Goal: Task Accomplishment & Management: Use online tool/utility

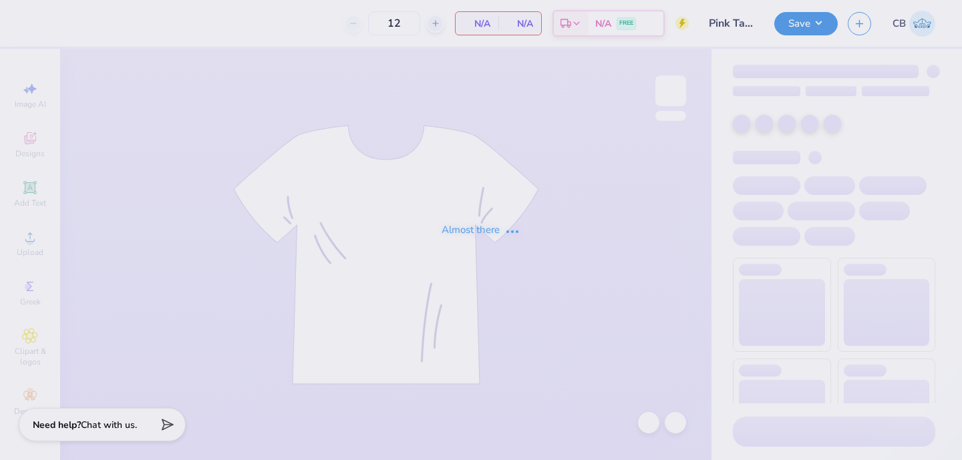
type input "24"
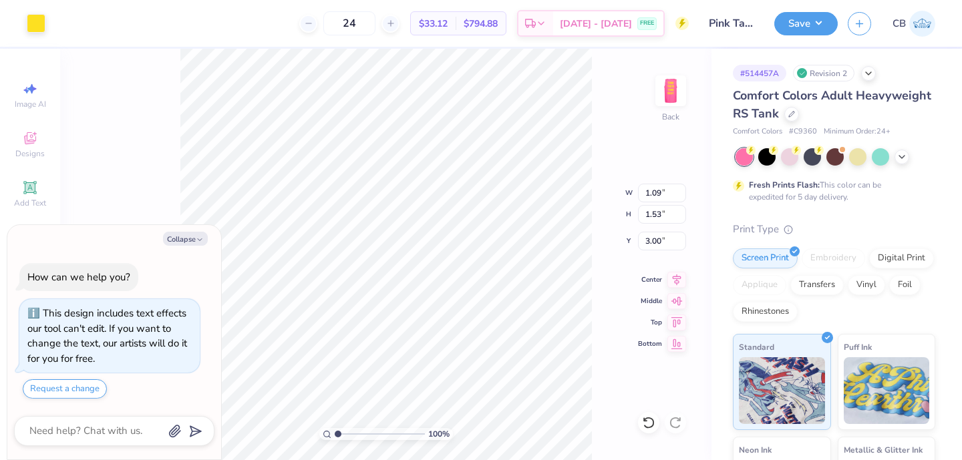
type textarea "x"
type input "1.01"
type input "1.42"
type input "3.11"
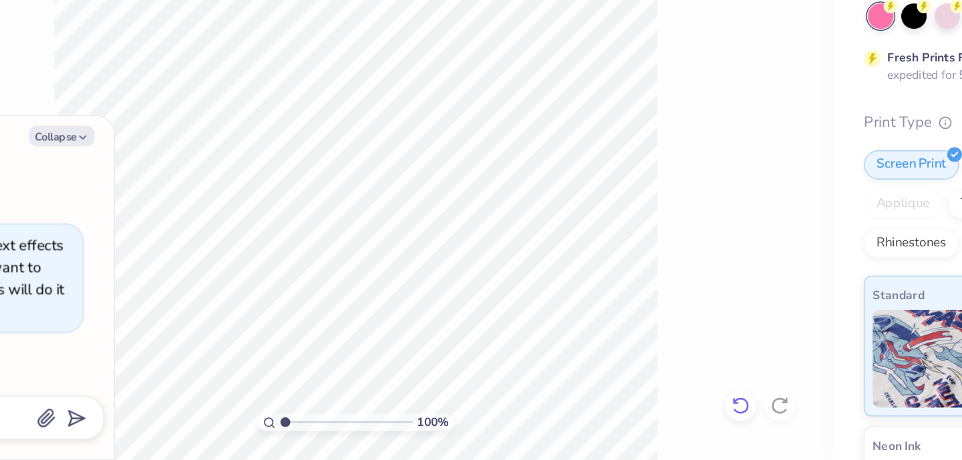
click at [645, 422] on icon at bounding box center [648, 422] width 13 height 13
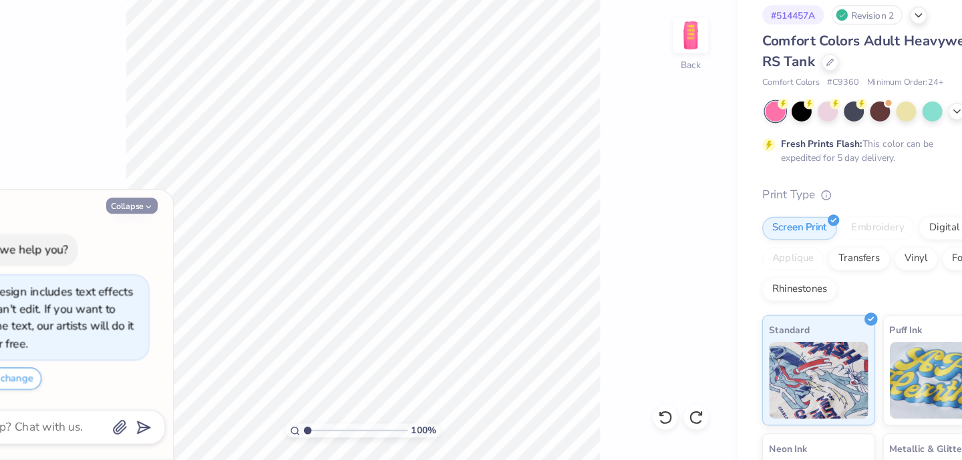
click at [183, 242] on button "Collapse" at bounding box center [185, 239] width 45 height 14
type textarea "x"
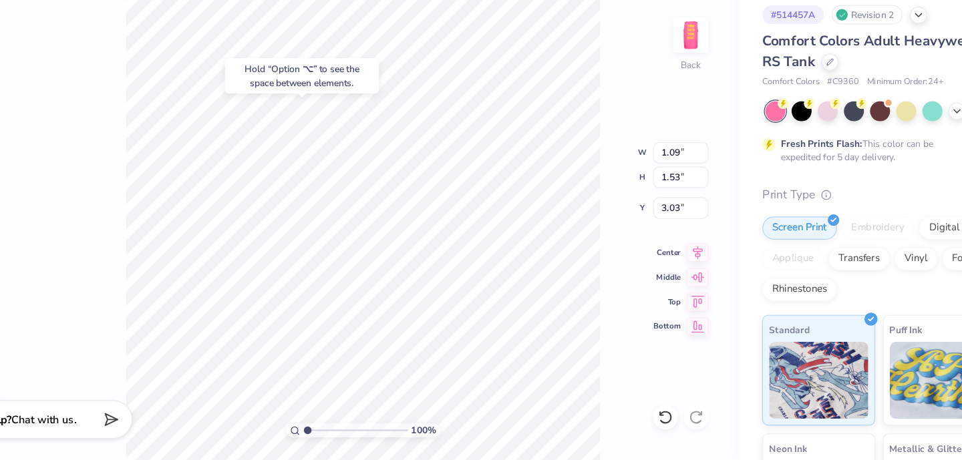
type input "3.03"
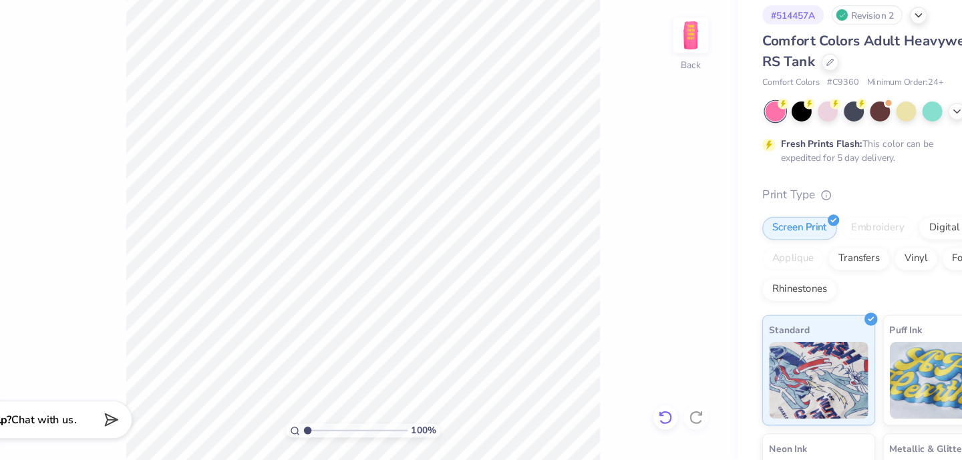
click at [651, 420] on icon at bounding box center [648, 422] width 13 height 13
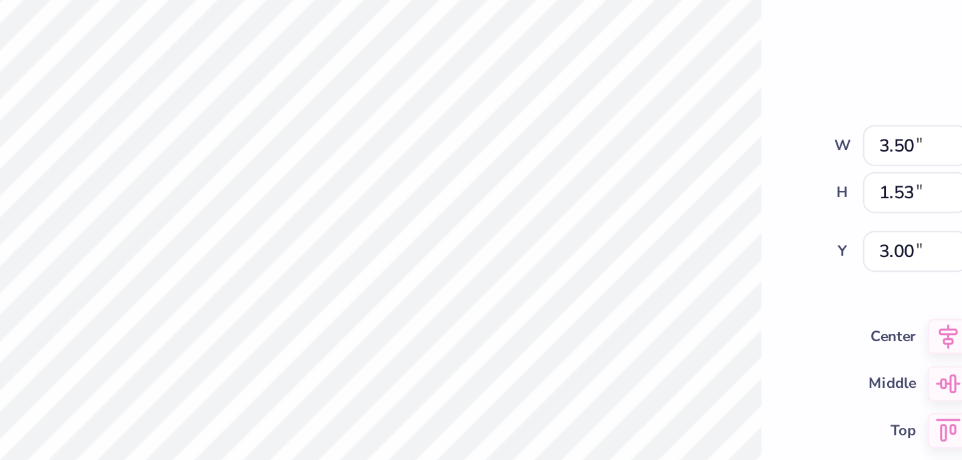
type input "2.99"
type input "0.26"
type input "0.24"
type input "3.64"
type input "1.09"
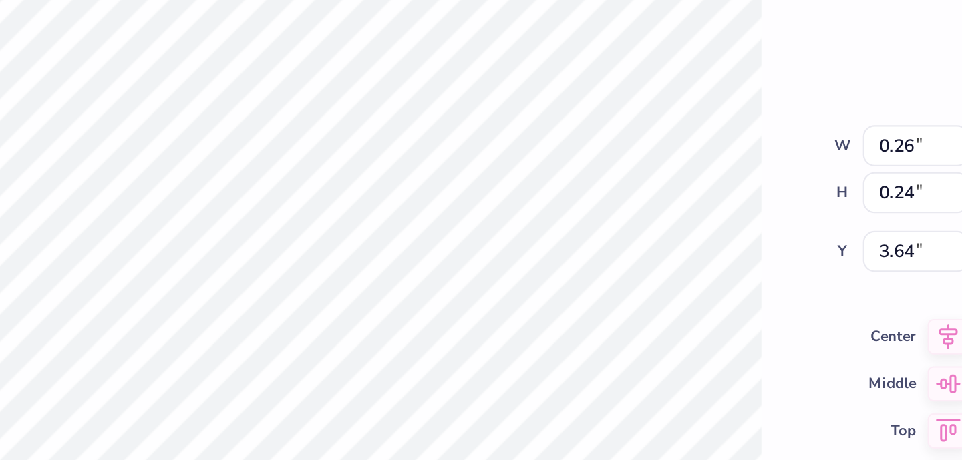
type input "1.53"
type input "2.99"
type input "1.11"
type input "1.56"
type input "2.96"
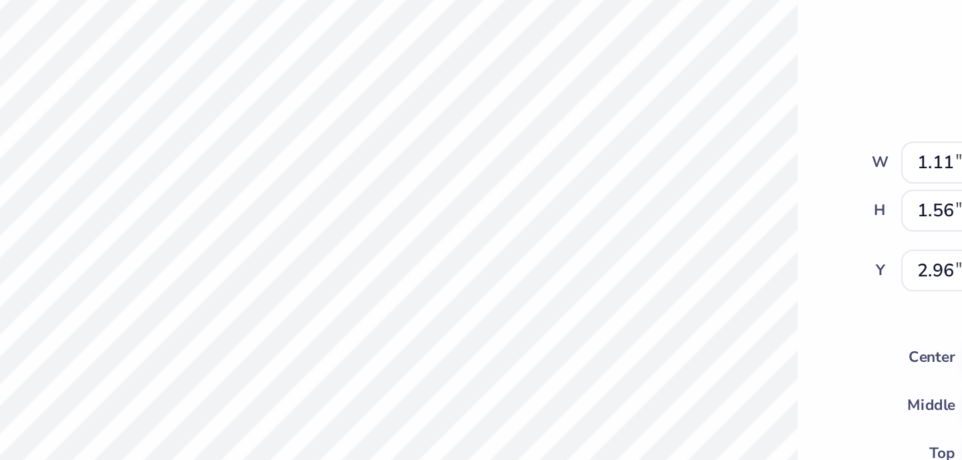
type input "3.10"
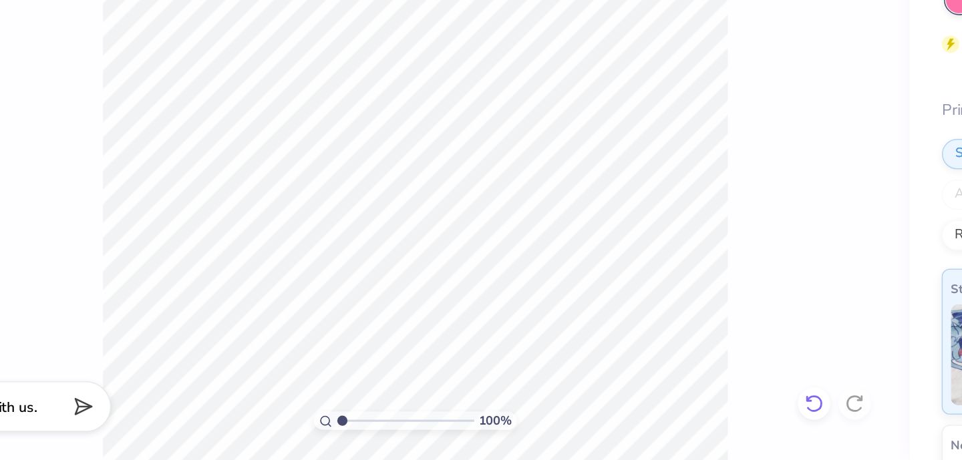
click at [647, 420] on icon at bounding box center [645, 419] width 3 height 3
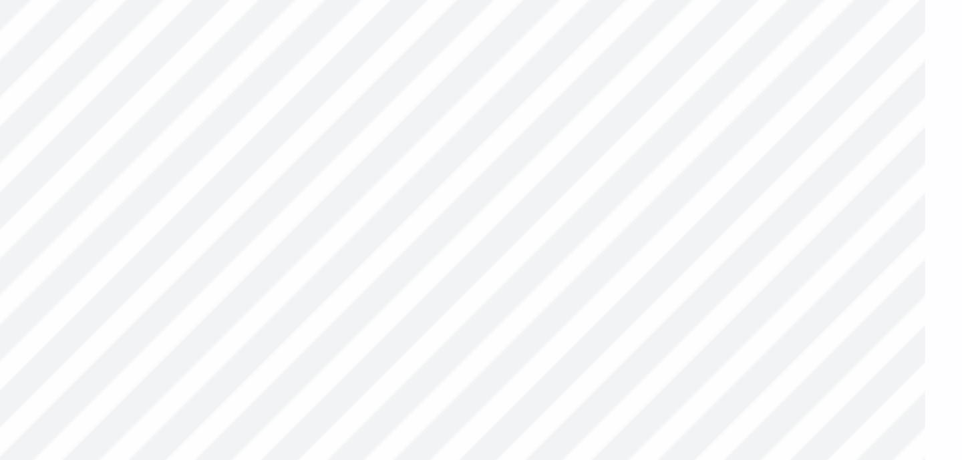
type input "4.49"
type input "1.16"
type input "1.63"
type input "1.14"
type input "1.60"
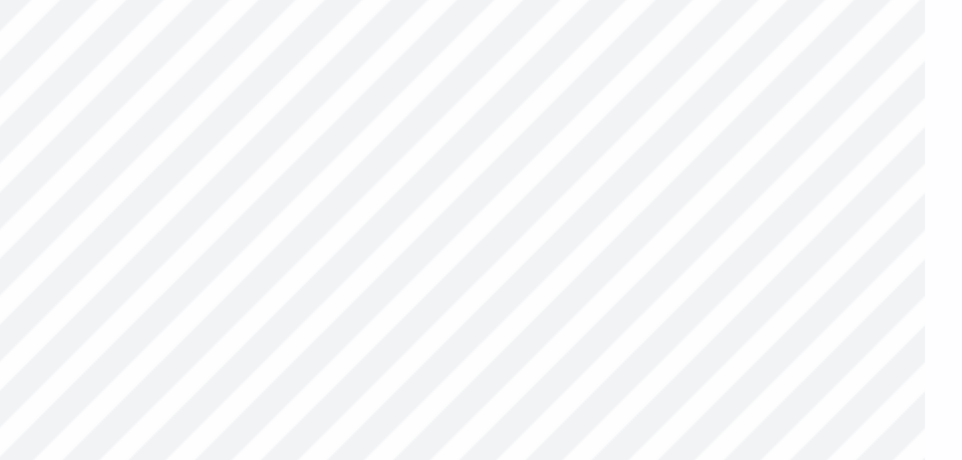
type input "1.18"
type input "1.47"
type input "3.02"
type input "2.96"
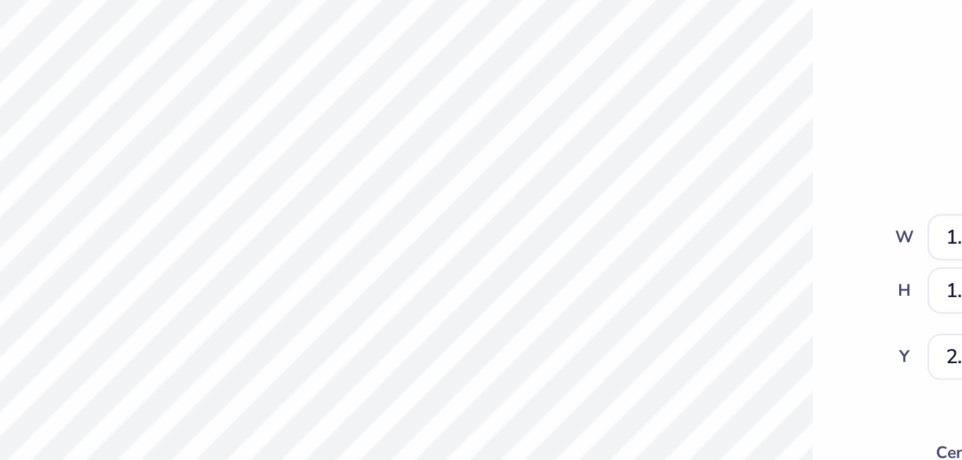
type input "1.47"
type input "3.02"
type input "3.04"
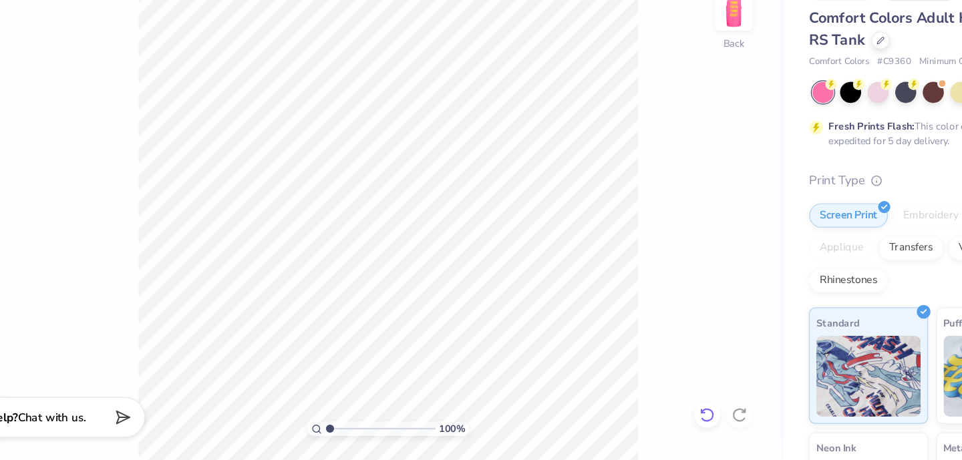
click at [648, 422] on icon at bounding box center [648, 422] width 13 height 13
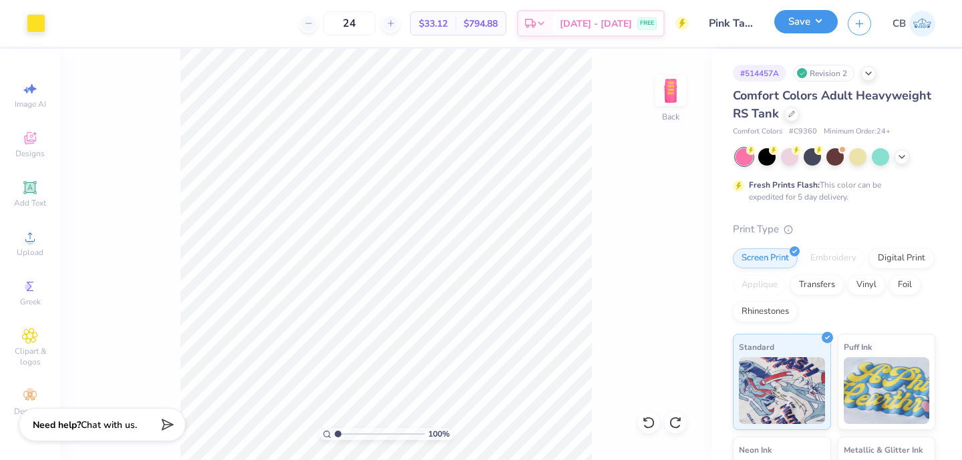
click at [820, 15] on button "Save" at bounding box center [805, 21] width 63 height 23
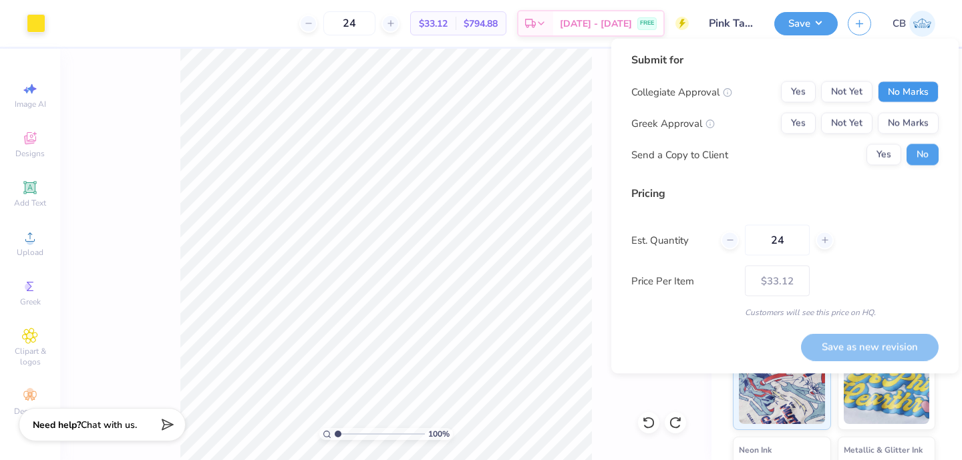
click at [912, 88] on button "No Marks" at bounding box center [908, 92] width 61 height 21
click at [913, 120] on button "No Marks" at bounding box center [908, 123] width 61 height 21
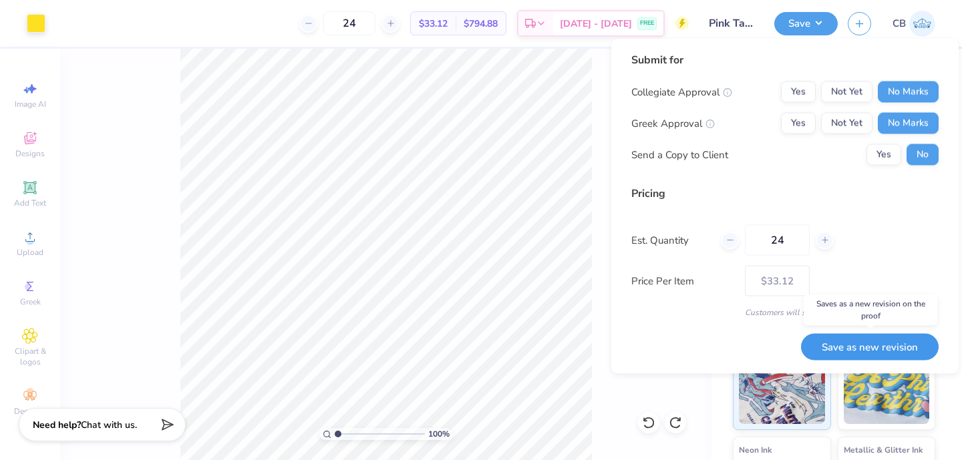
click at [892, 347] on button "Save as new revision" at bounding box center [870, 346] width 138 height 27
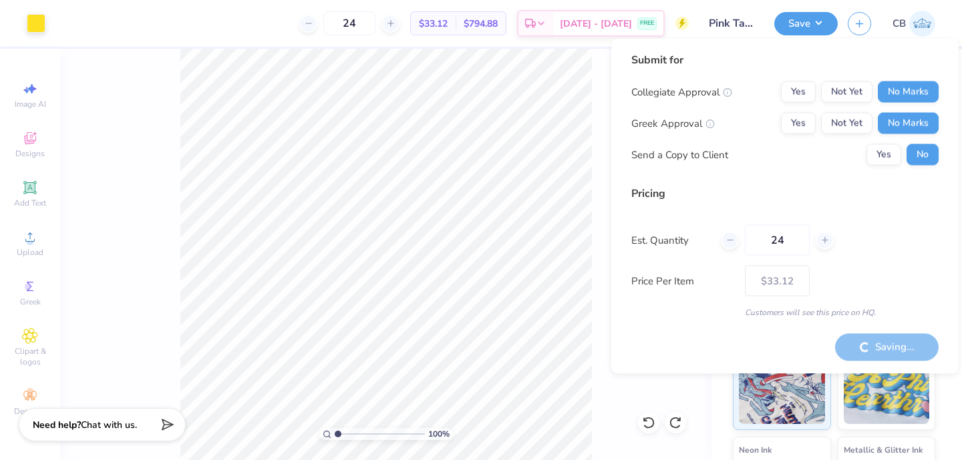
type input "– –"
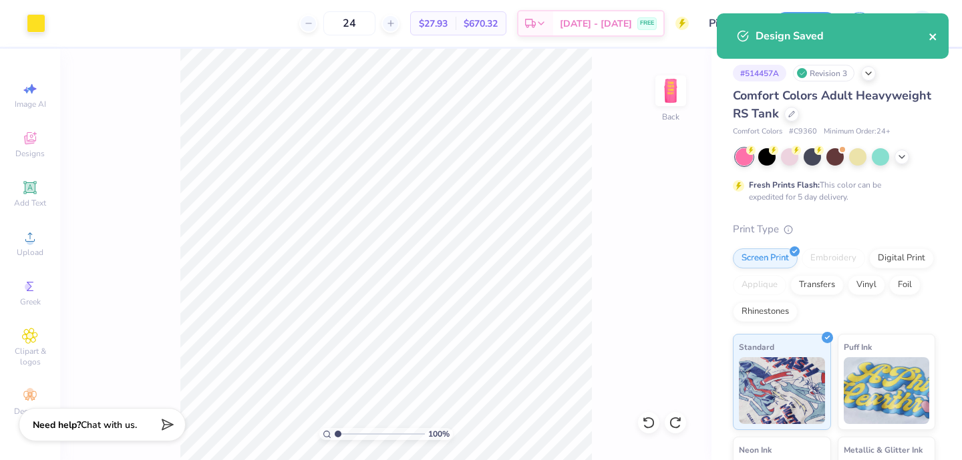
click at [935, 39] on icon "close" at bounding box center [933, 36] width 9 height 11
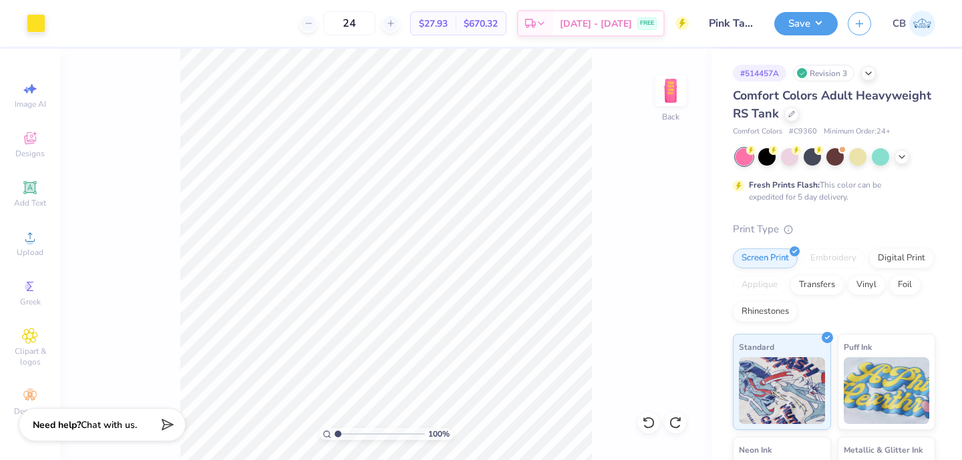
click at [611, 126] on div "100 % Back" at bounding box center [385, 255] width 651 height 412
click at [821, 19] on button "Save" at bounding box center [805, 21] width 63 height 23
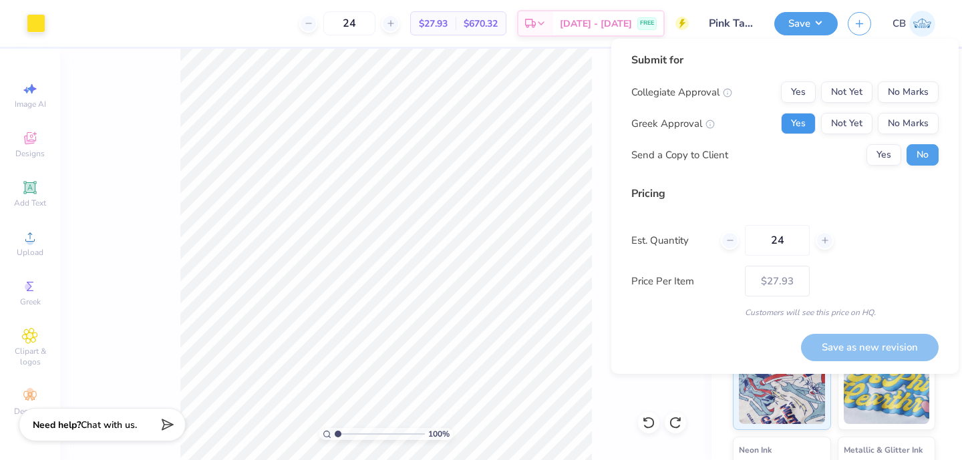
click at [807, 122] on button "Yes" at bounding box center [798, 123] width 35 height 21
click at [919, 92] on button "No Marks" at bounding box center [908, 92] width 61 height 21
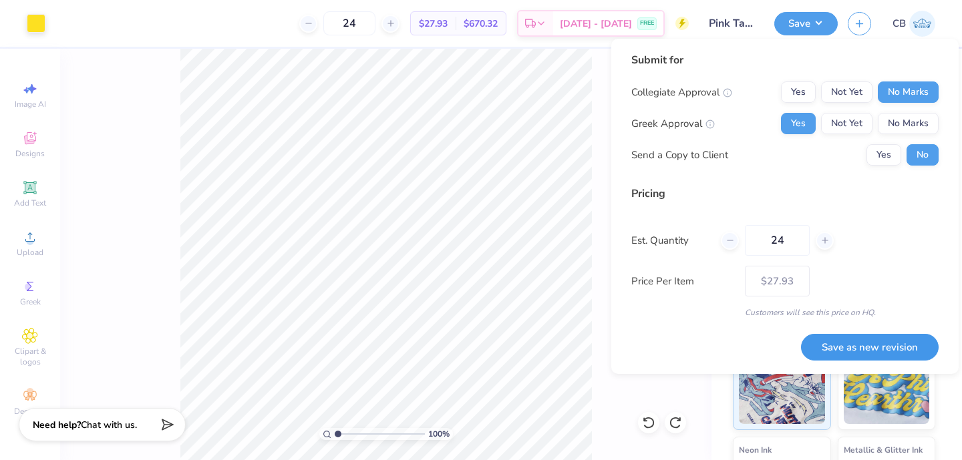
click at [893, 350] on button "Save as new revision" at bounding box center [870, 347] width 138 height 27
type input "– –"
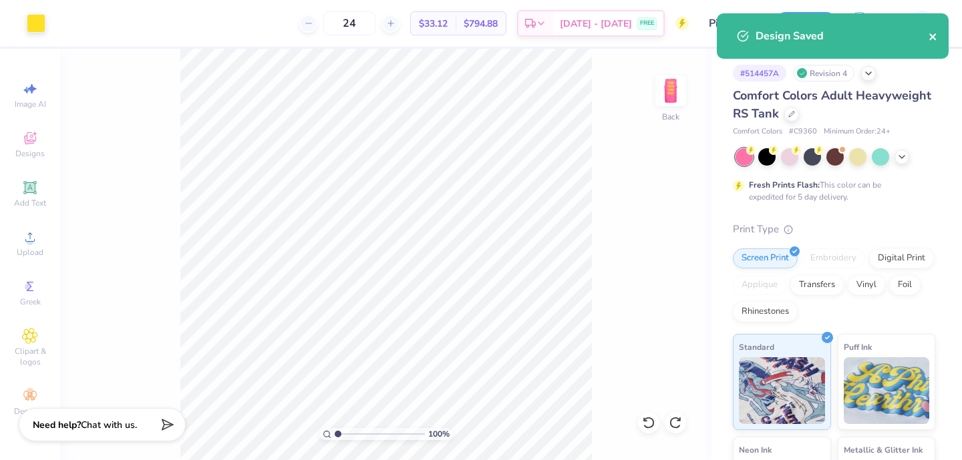
click at [934, 41] on icon "close" at bounding box center [933, 36] width 9 height 11
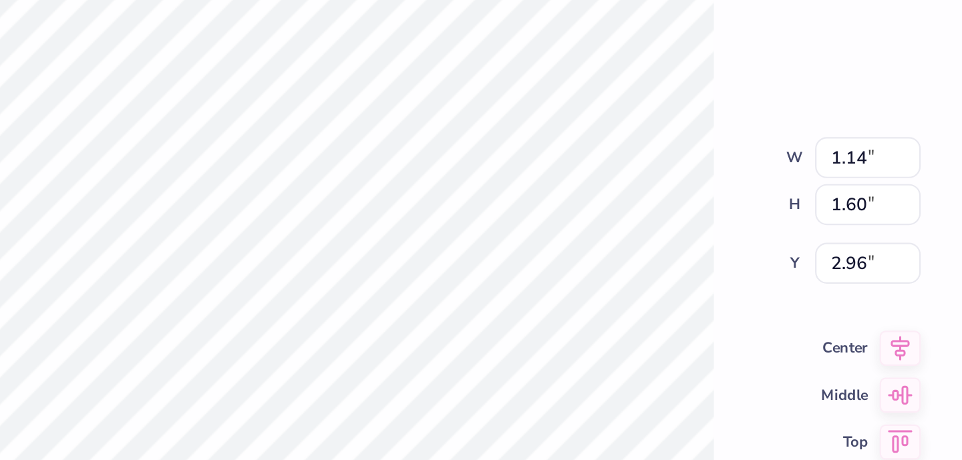
type input "2.97"
click at [673, 206] on input "1.60" at bounding box center [662, 214] width 48 height 19
click at [682, 216] on input "1.59" at bounding box center [662, 214] width 48 height 19
click at [682, 220] on input "1.59" at bounding box center [662, 214] width 48 height 19
click at [682, 215] on input "1.58" at bounding box center [662, 214] width 48 height 19
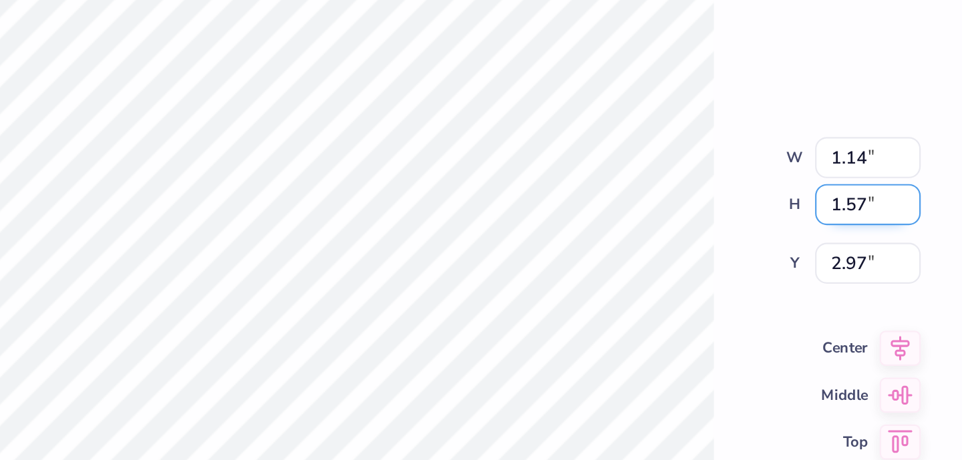
click at [682, 215] on input "1.57" at bounding box center [662, 214] width 48 height 19
click at [681, 215] on input "1.56" at bounding box center [662, 214] width 48 height 19
type input "1.55"
click at [681, 215] on input "1.55" at bounding box center [662, 214] width 48 height 19
type input "1.10"
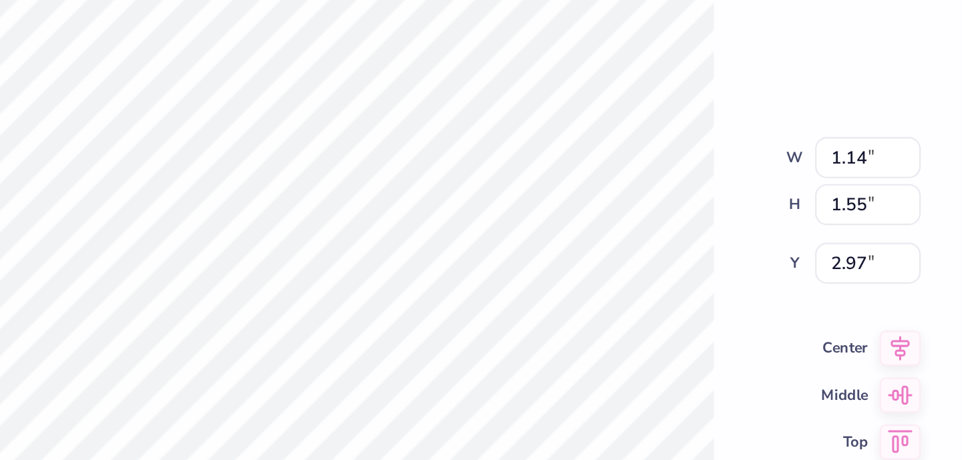
type input "3.00"
click at [606, 214] on div "100 % Back W 1.10 1.14 " H 1.55 1.55 " Y 3.00 2.97 " Center Middle Top Bottom" at bounding box center [385, 255] width 651 height 412
type input "2.88"
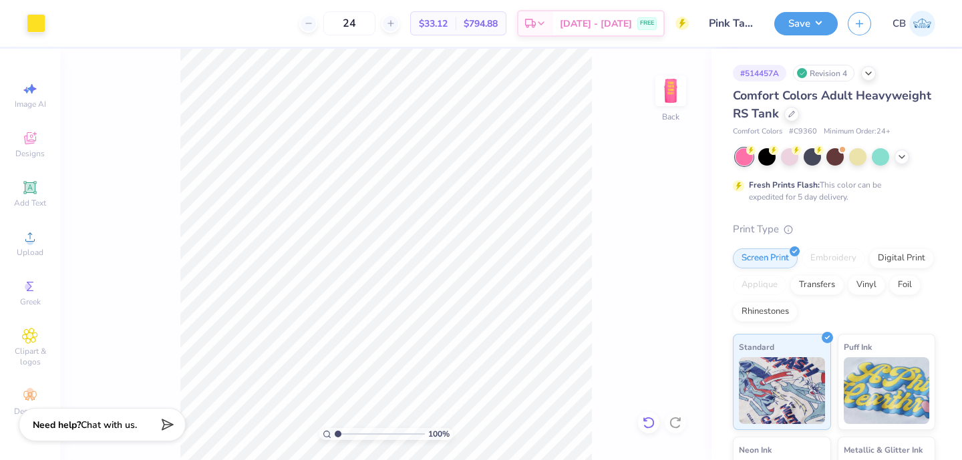
click at [655, 428] on div at bounding box center [648, 422] width 21 height 21
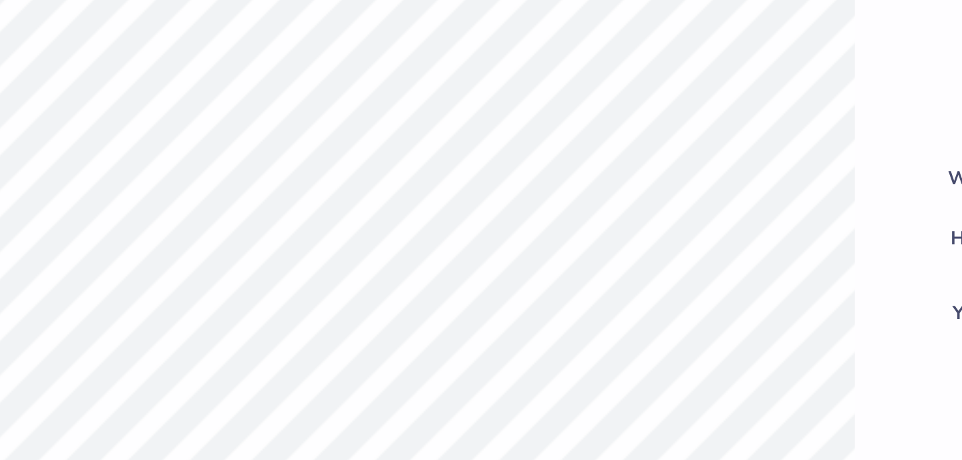
type input "2.98"
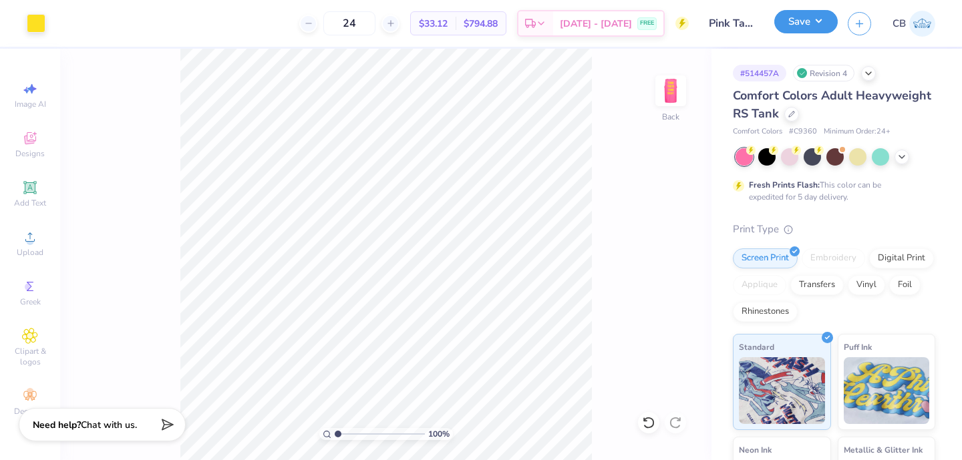
click at [790, 19] on button "Save" at bounding box center [805, 21] width 63 height 23
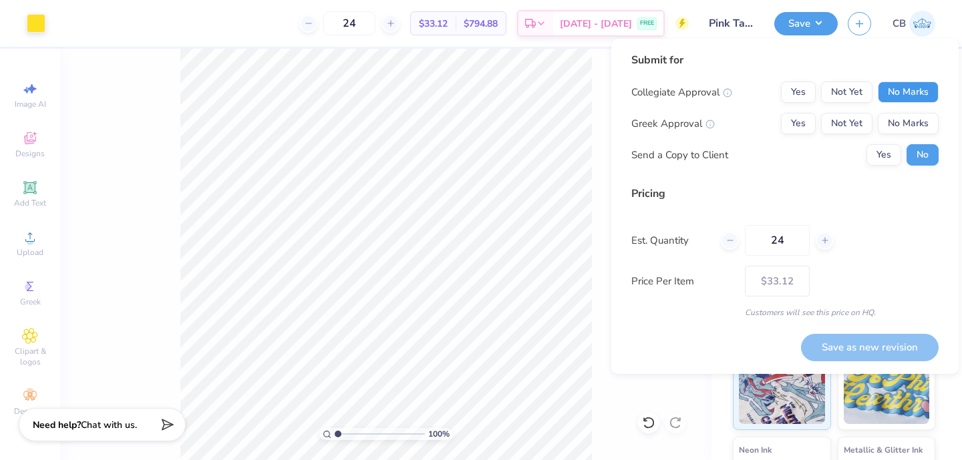
click at [903, 89] on button "No Marks" at bounding box center [908, 92] width 61 height 21
click at [846, 122] on button "Not Yet" at bounding box center [846, 123] width 51 height 21
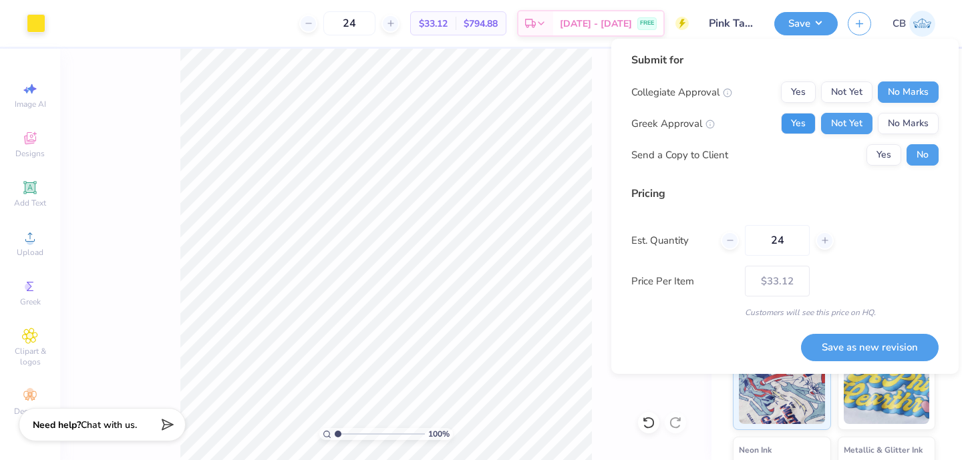
click at [794, 122] on button "Yes" at bounding box center [798, 123] width 35 height 21
click at [833, 335] on button "Save as new revision" at bounding box center [870, 347] width 138 height 27
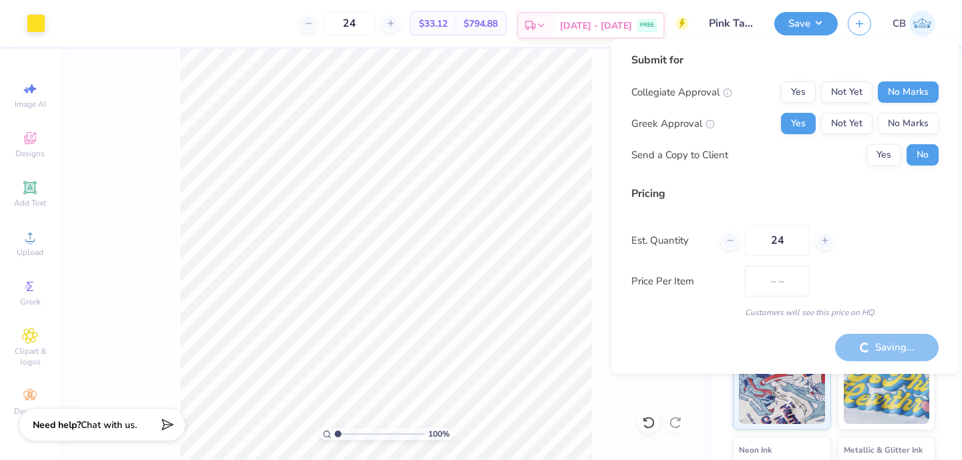
type input "$33.12"
